Goal: Task Accomplishment & Management: Complete application form

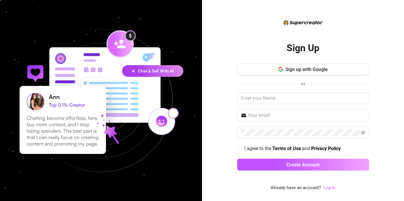
click at [325, 186] on link "Log In" at bounding box center [329, 187] width 12 height 5
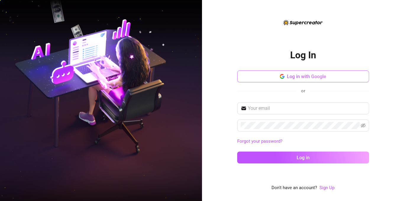
click at [317, 76] on span "Log in with Google" at bounding box center [306, 77] width 39 height 6
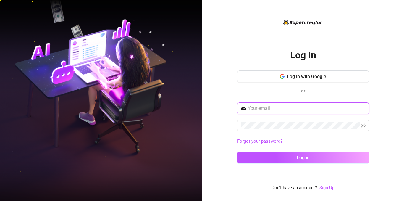
click at [306, 107] on input "text" at bounding box center [307, 108] width 118 height 7
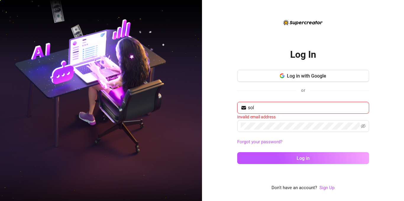
type input "[EMAIL_ADDRESS][DOMAIN_NAME]"
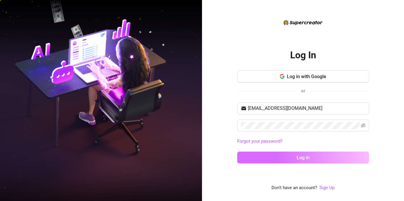
click at [314, 159] on button "Log in" at bounding box center [303, 157] width 132 height 12
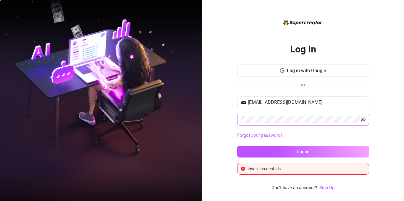
click at [363, 119] on icon "eye-invisible" at bounding box center [363, 119] width 5 height 5
click at [324, 187] on link "Sign Up" at bounding box center [326, 187] width 15 height 5
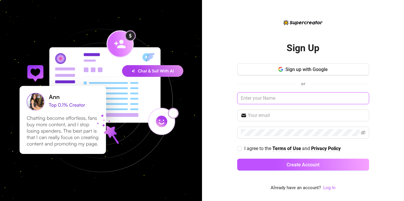
click at [290, 99] on input "text" at bounding box center [303, 98] width 132 height 12
type input "solematesmidlands"
click at [262, 115] on input "text" at bounding box center [307, 115] width 118 height 7
type input "[EMAIL_ADDRESS][DOMAIN_NAME]"
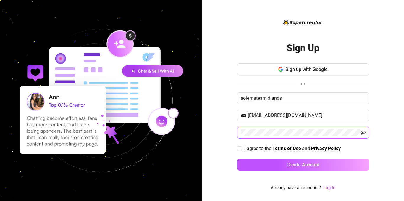
click at [362, 134] on icon "eye-invisible" at bounding box center [363, 132] width 5 height 5
click at [239, 148] on input "I agree to the Terms of Use and Privacy Policy" at bounding box center [239, 148] width 4 height 4
checkbox input "true"
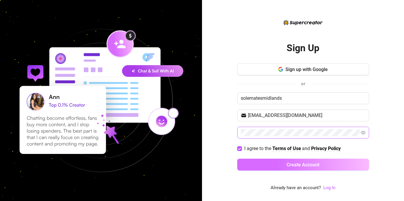
click at [302, 164] on span "Create Account" at bounding box center [302, 165] width 33 height 6
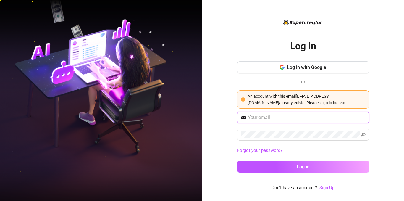
click at [307, 116] on input "text" at bounding box center [307, 117] width 118 height 7
type input "[EMAIL_ADDRESS][DOMAIN_NAME]"
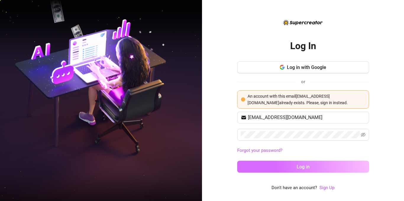
click at [298, 166] on span "Log in" at bounding box center [302, 167] width 13 height 6
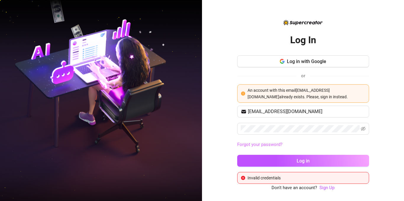
click at [270, 143] on link "Forgot your password?" at bounding box center [259, 144] width 45 height 5
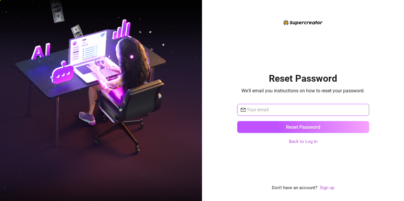
click at [268, 111] on input "text" at bounding box center [305, 109] width 119 height 7
type input "[EMAIL_ADDRESS][DOMAIN_NAME]"
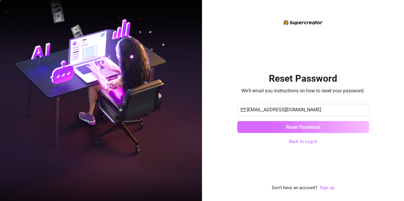
click at [285, 126] on button "Reset Password" at bounding box center [303, 127] width 132 height 12
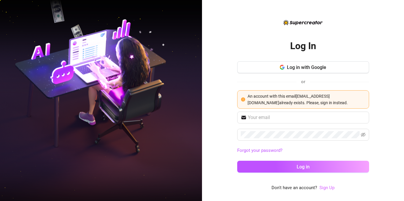
click at [324, 189] on link "Sign Up" at bounding box center [326, 187] width 15 height 5
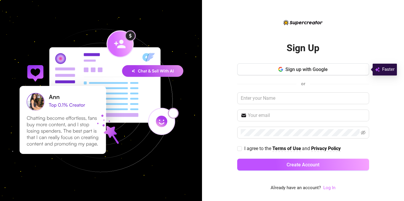
click at [326, 186] on link "Log In" at bounding box center [329, 187] width 12 height 5
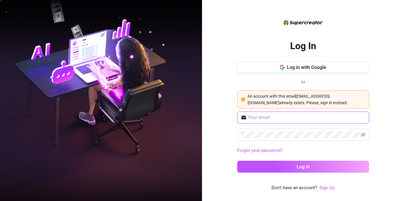
click at [286, 118] on input "text" at bounding box center [307, 117] width 118 height 7
type input "[EMAIL_ADDRESS][DOMAIN_NAME]"
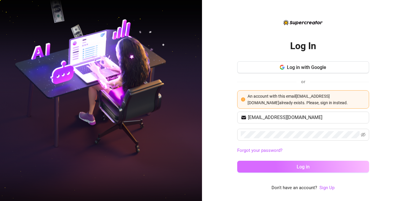
click at [301, 169] on span "Log in" at bounding box center [302, 167] width 13 height 6
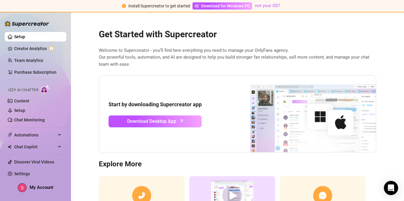
click at [75, 100] on main "Get Started with Supercreator Welcome to Supercreator - you’ll find here everyt…" at bounding box center [237, 134] width 333 height 244
click at [23, 171] on link "Settings" at bounding box center [22, 173] width 16 height 5
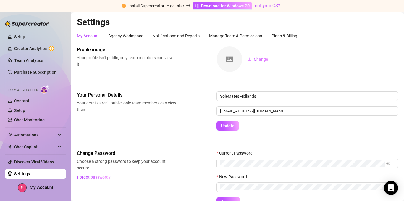
click at [133, 77] on div "Profile image Your profile isn’t public, only team members can view it. Change" at bounding box center [237, 68] width 321 height 45
click at [25, 36] on link "Setup" at bounding box center [19, 36] width 11 height 5
